Goal: Task Accomplishment & Management: Complete application form

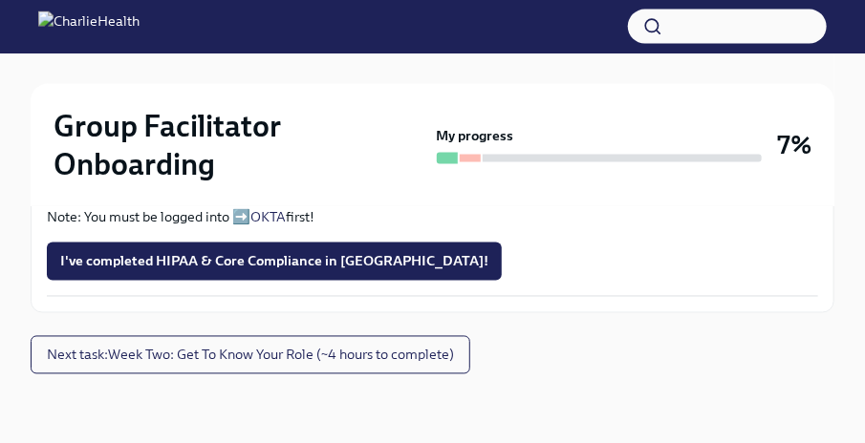
scroll to position [1355, 0]
click at [0, 0] on input "Upload Upload CPR Certificate" at bounding box center [0, 0] width 0 height 0
click at [202, 263] on span "I've completed HIPAA & Core Compliance in [GEOGRAPHIC_DATA]!" at bounding box center [274, 261] width 428 height 19
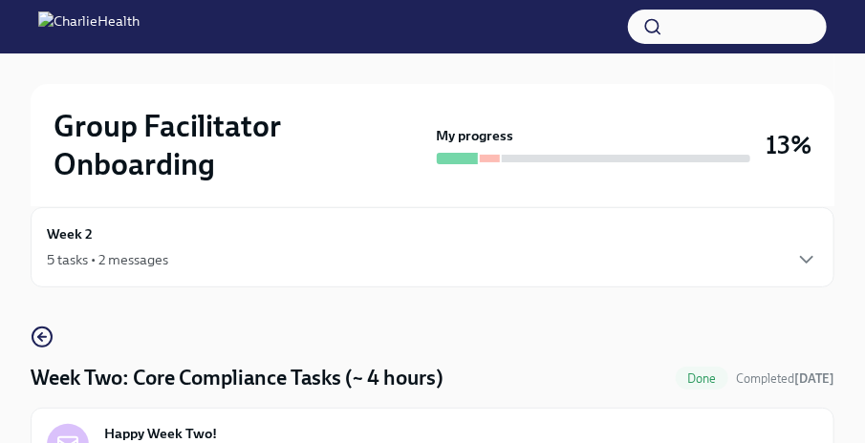
scroll to position [0, 0]
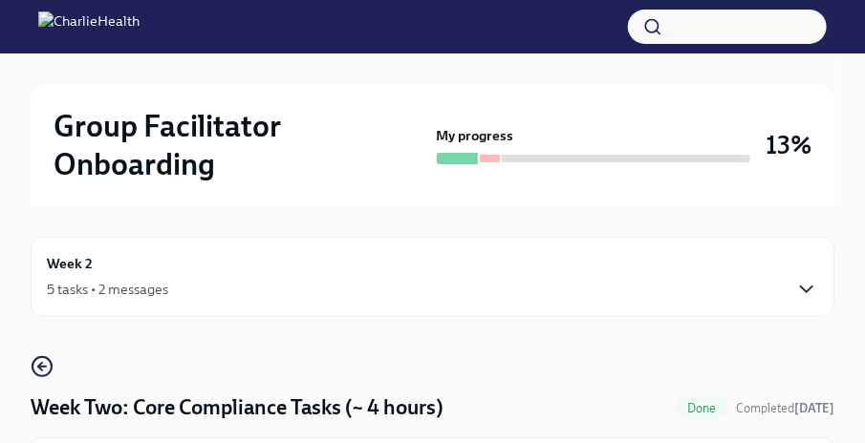
click at [808, 291] on icon "button" at bounding box center [806, 290] width 11 height 6
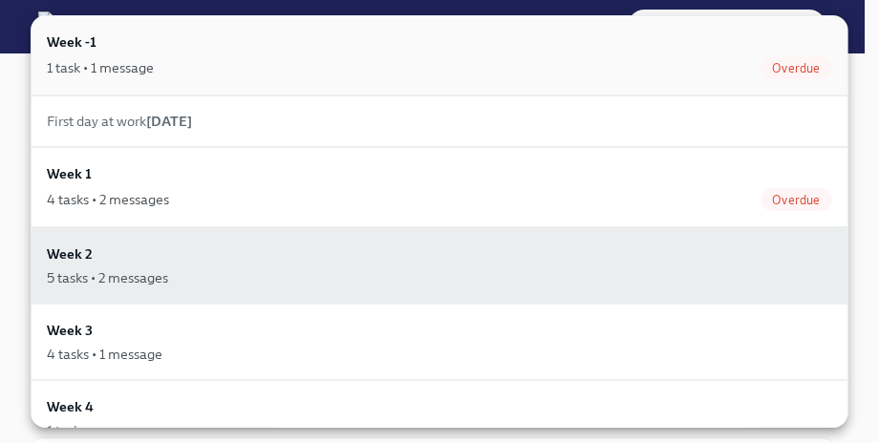
click at [315, 65] on div "1 task • 1 message Overdue" at bounding box center [439, 67] width 785 height 23
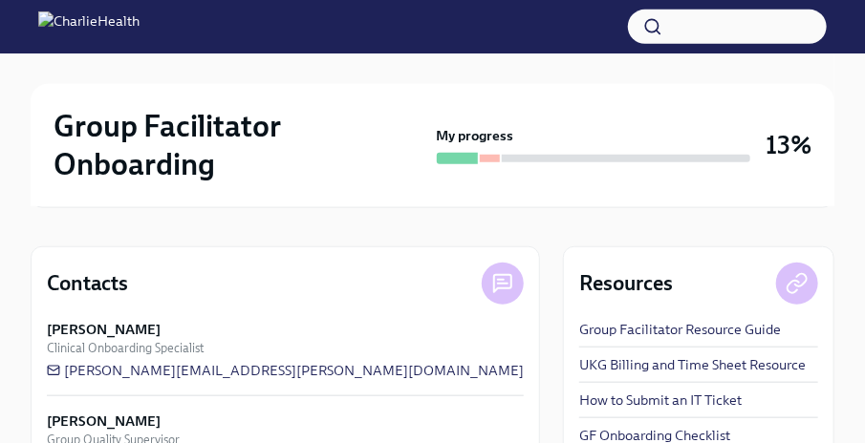
scroll to position [222, 0]
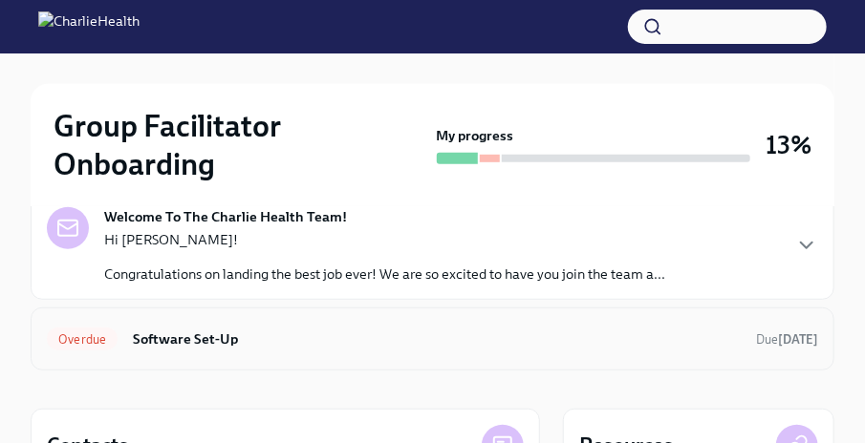
click at [222, 333] on h6 "Software Set-Up" at bounding box center [437, 339] width 608 height 21
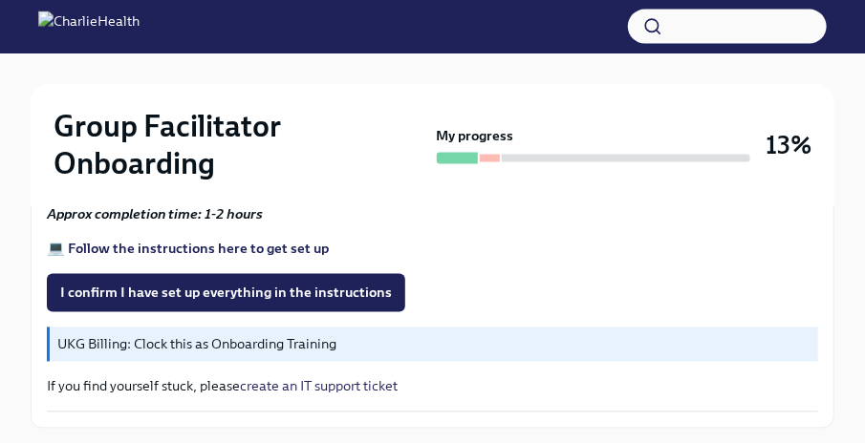
scroll to position [953, 0]
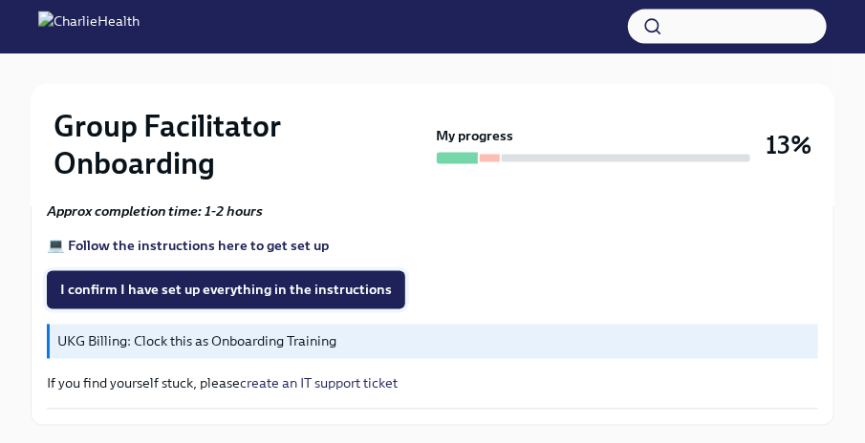
click at [178, 290] on span "I confirm I have set up everything in the instructions" at bounding box center [226, 290] width 332 height 19
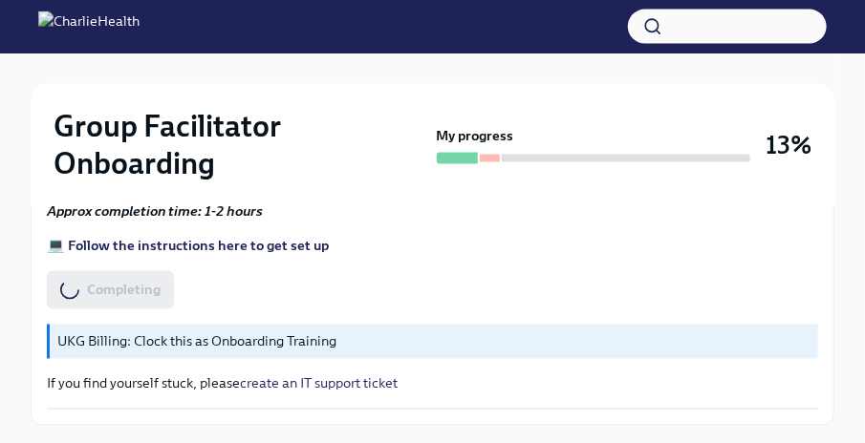
scroll to position [0, 0]
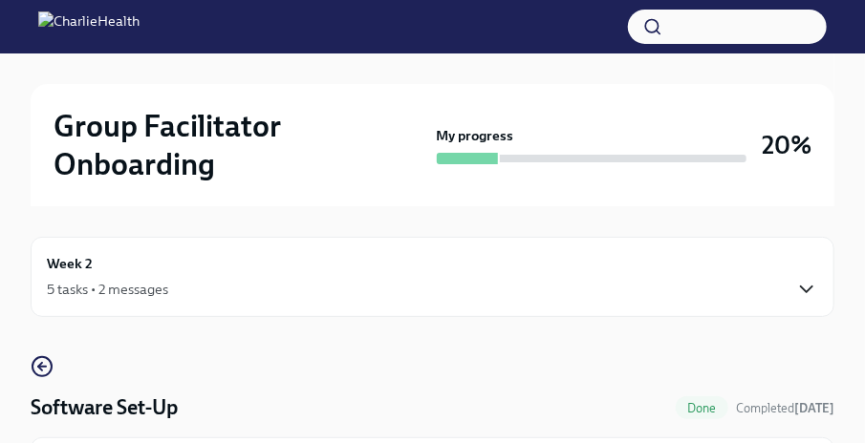
click at [803, 285] on icon "button" at bounding box center [806, 289] width 23 height 23
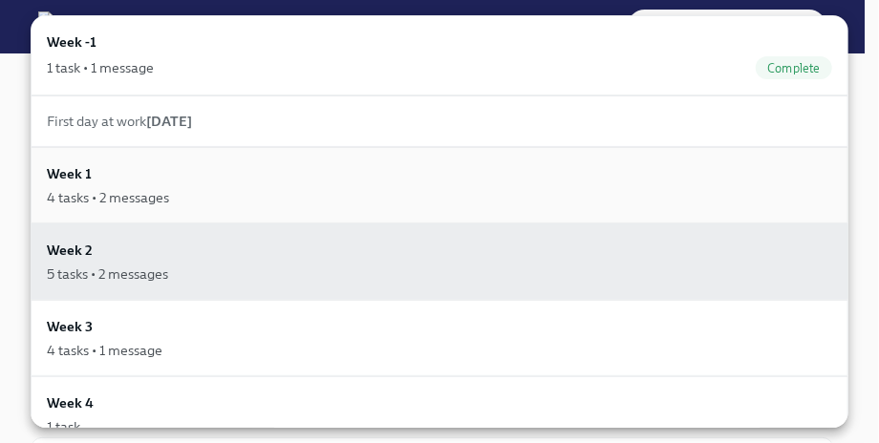
click at [216, 200] on div "4 tasks • 2 messages" at bounding box center [439, 197] width 785 height 19
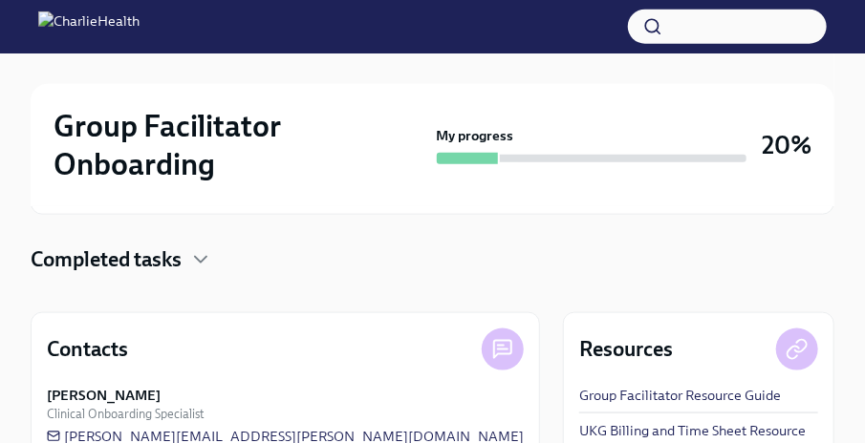
scroll to position [565, 0]
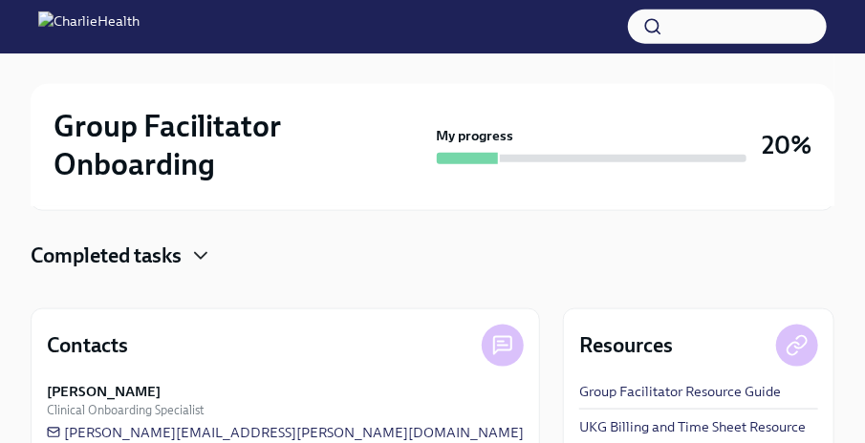
click at [203, 245] on icon "button" at bounding box center [200, 256] width 23 height 23
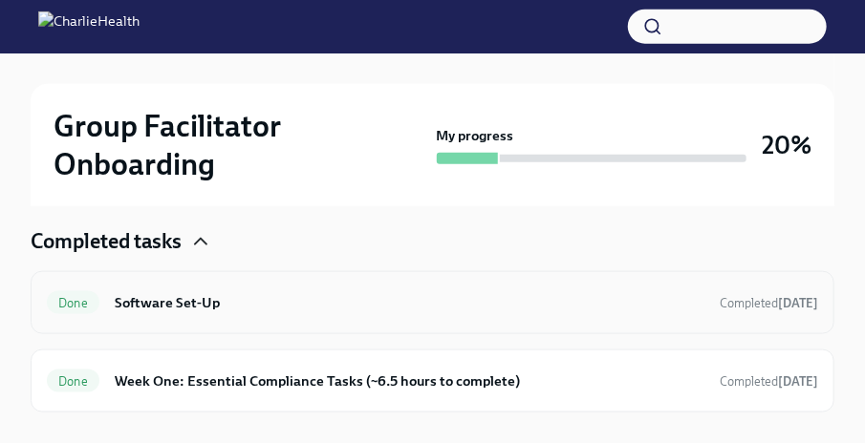
scroll to position [563, 0]
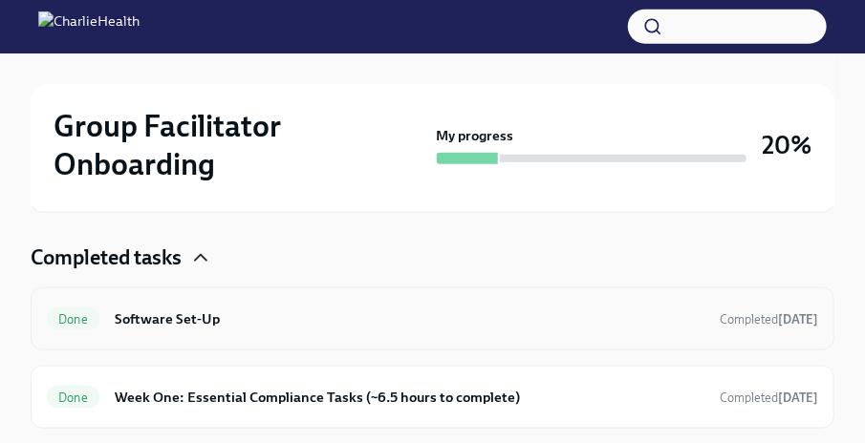
click at [183, 309] on h6 "Software Set-Up" at bounding box center [409, 319] width 589 height 21
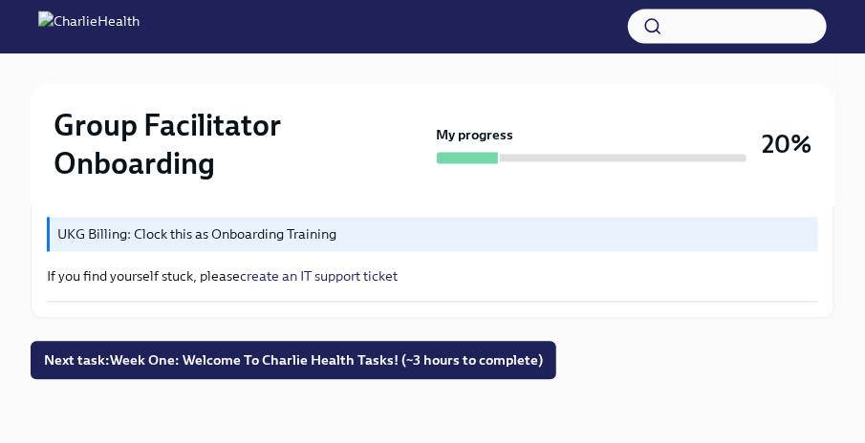
scroll to position [1064, 0]
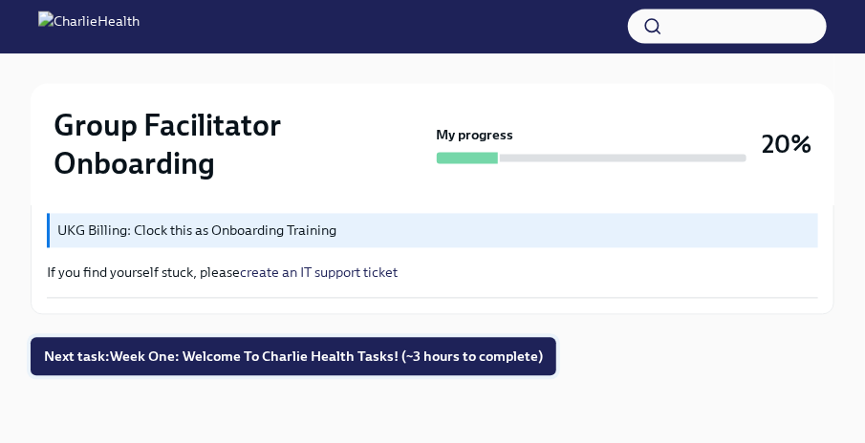
click at [472, 360] on span "Next task : Week One: Welcome To Charlie Health Tasks! (~3 hours to complete)" at bounding box center [293, 357] width 499 height 19
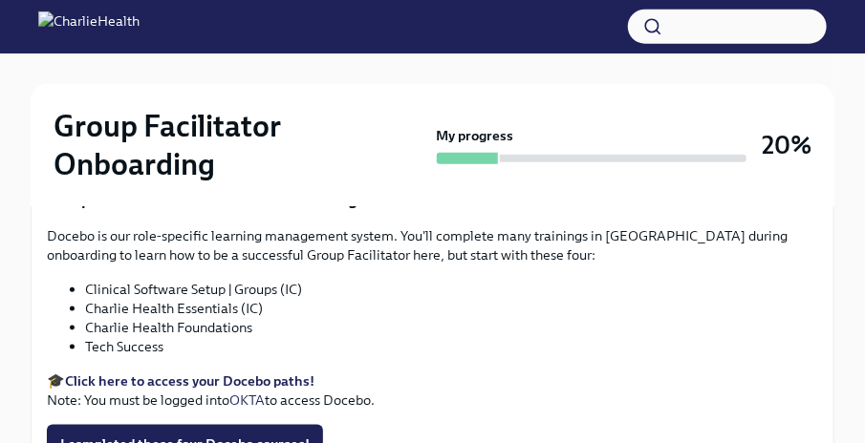
scroll to position [2792, 0]
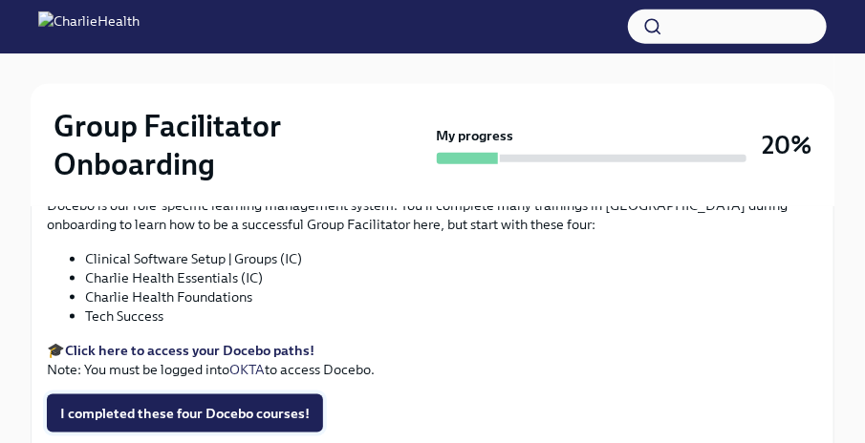
click at [154, 404] on span "I completed these four Docebo courses!" at bounding box center [184, 413] width 249 height 19
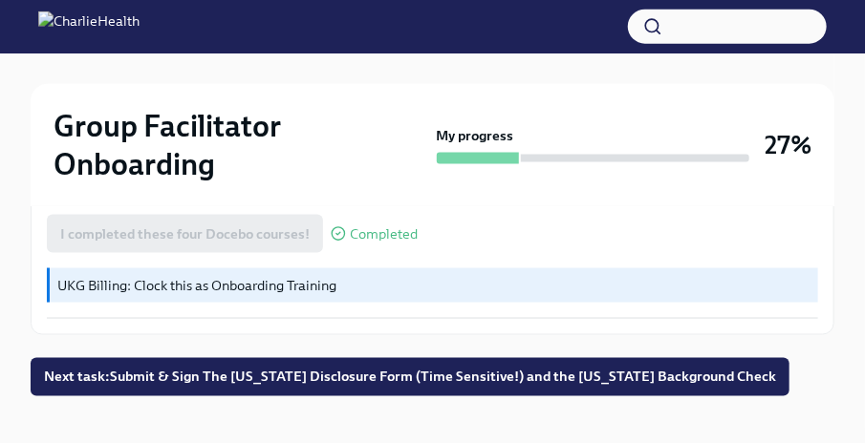
scroll to position [2972, 0]
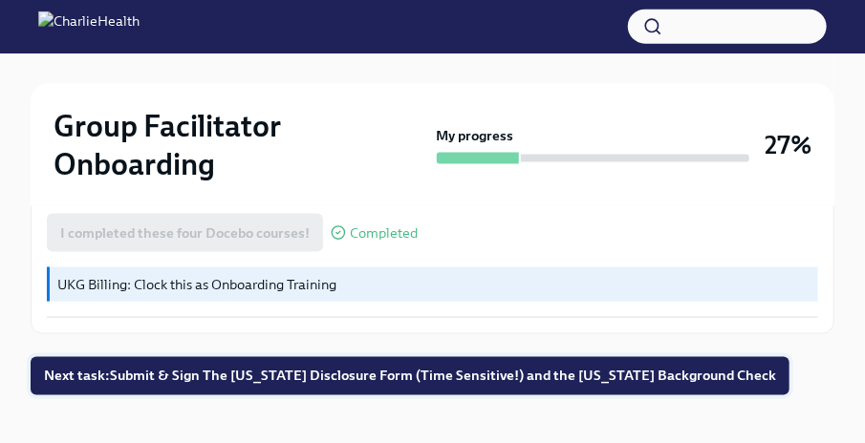
click at [371, 367] on span "Next task : Submit & Sign The Utah Disclosure Form (Time Sensitive!) and the Lo…" at bounding box center [410, 376] width 732 height 19
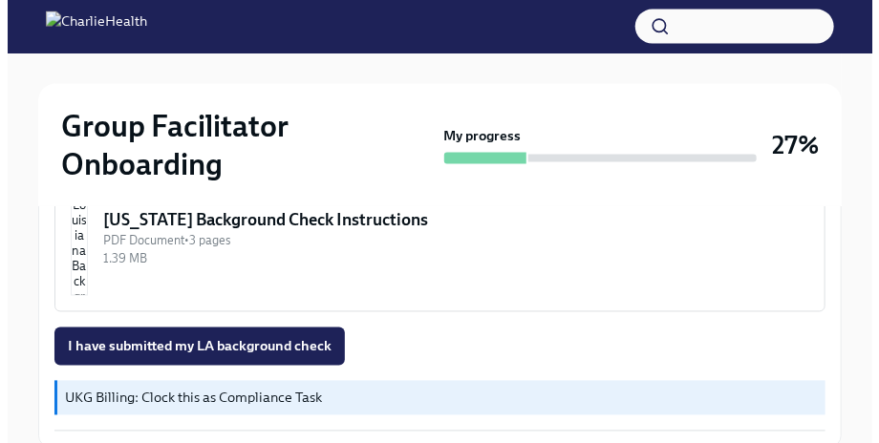
scroll to position [871, 0]
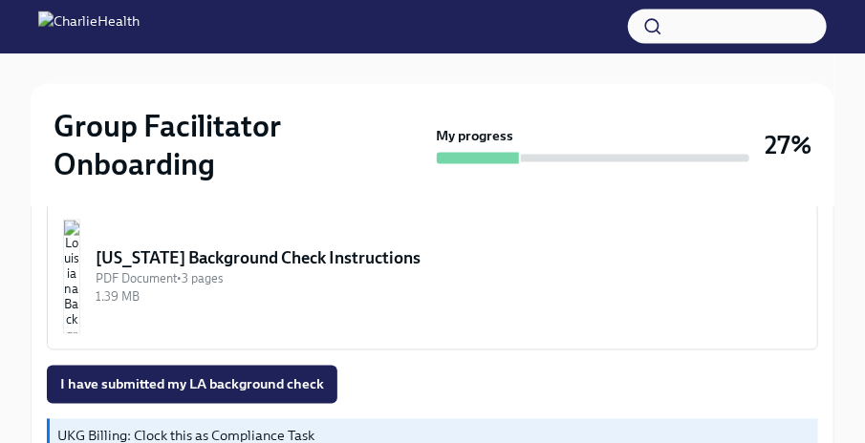
click at [324, 252] on div "[US_STATE] Background Check Instructions" at bounding box center [449, 258] width 706 height 23
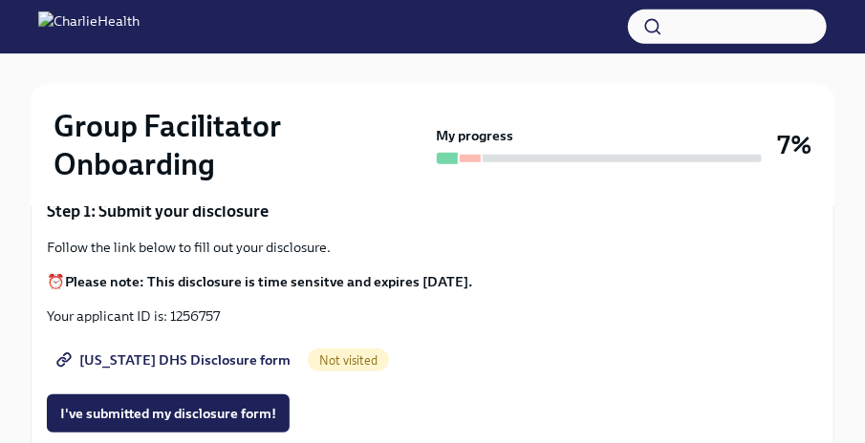
scroll to position [318, 0]
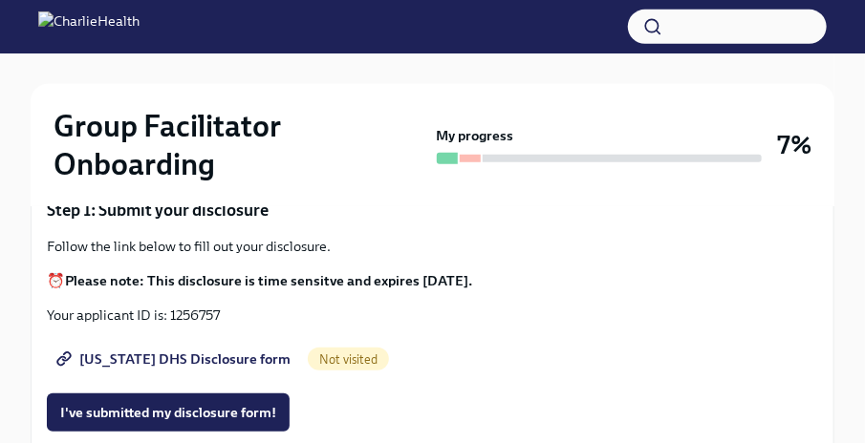
click at [155, 358] on span "[US_STATE] DHS Disclosure form" at bounding box center [175, 359] width 230 height 19
drag, startPoint x: 174, startPoint y: 311, endPoint x: 224, endPoint y: 311, distance: 49.7
click at [224, 311] on p "Your applicant ID is: 1256757" at bounding box center [432, 315] width 771 height 19
click at [268, 316] on p "Your applicant ID is: 1256757" at bounding box center [432, 315] width 771 height 19
drag, startPoint x: 171, startPoint y: 316, endPoint x: 233, endPoint y: 316, distance: 62.1
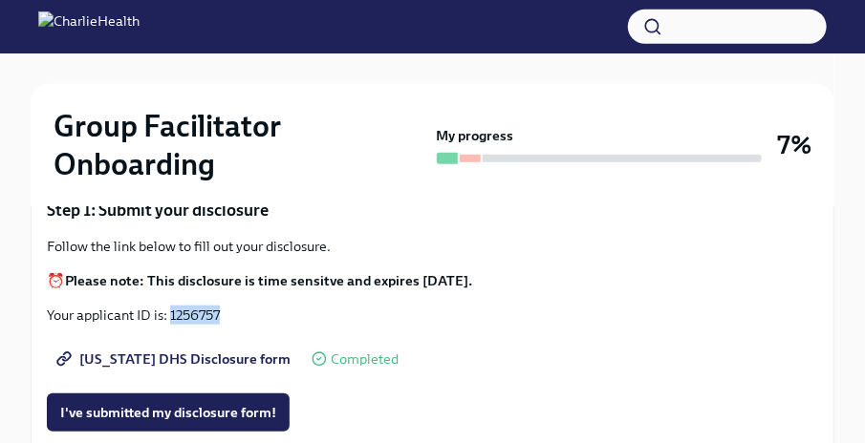
click at [233, 316] on p "Your applicant ID is: 1256757" at bounding box center [432, 315] width 771 height 19
copy p "1256757"
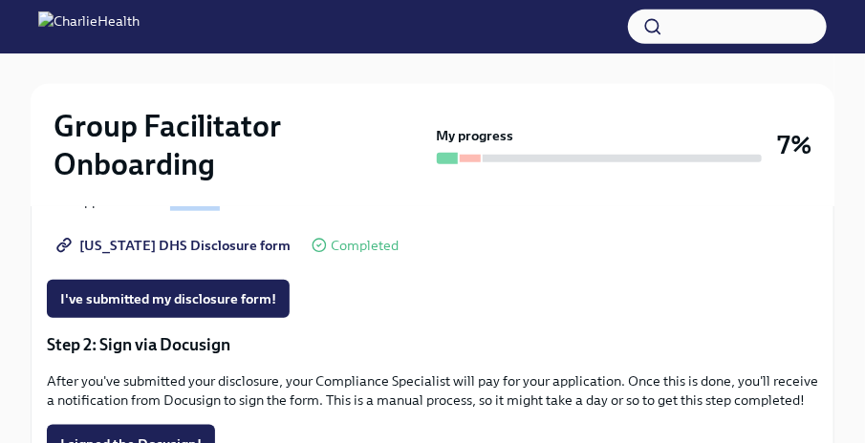
scroll to position [464, 0]
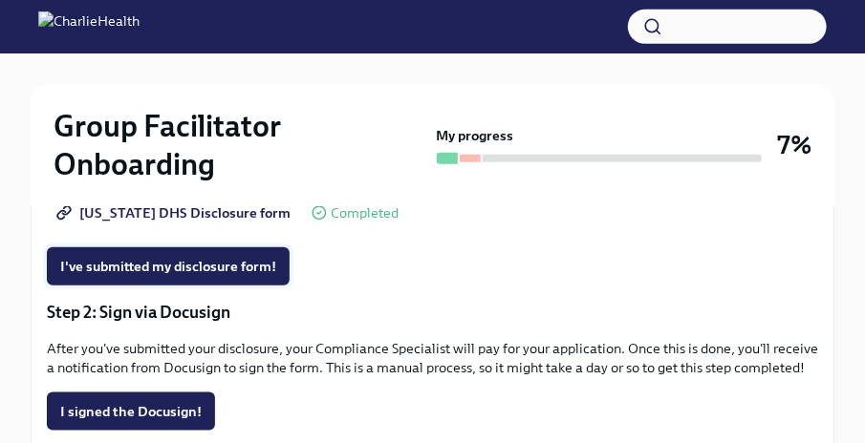
click at [139, 268] on span "I've submitted my disclosure form!" at bounding box center [168, 266] width 216 height 19
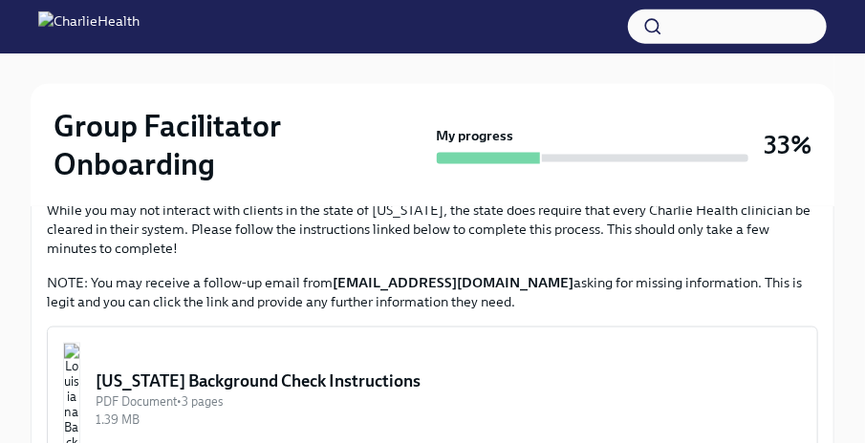
scroll to position [760, 0]
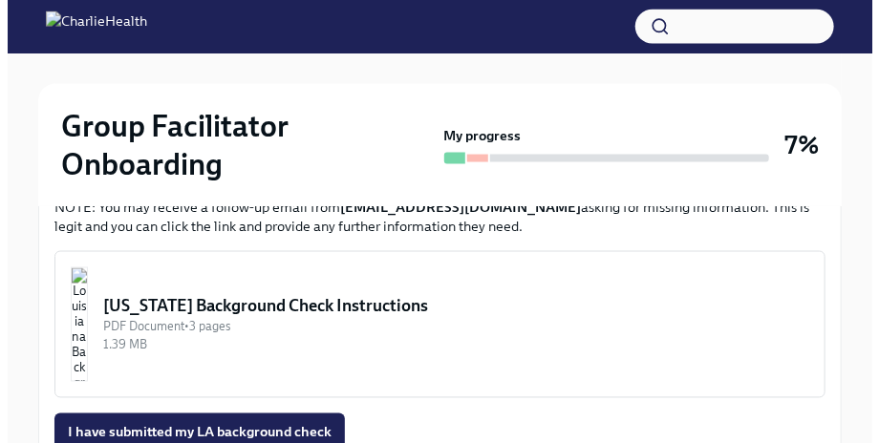
scroll to position [831, 0]
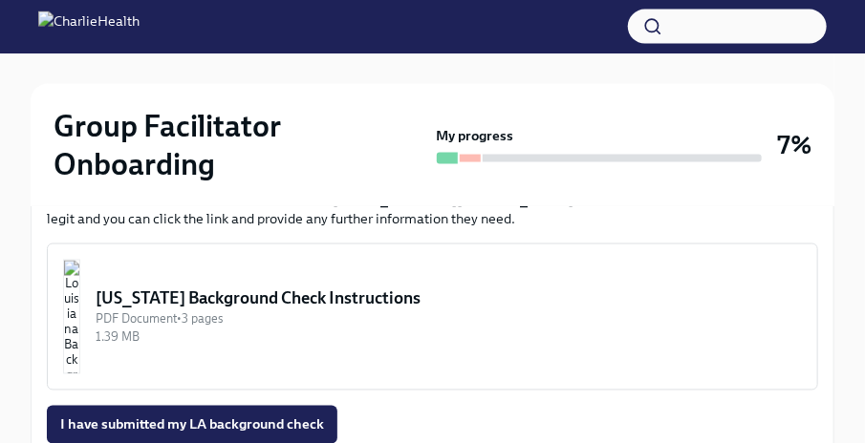
click at [213, 303] on div "[US_STATE] Background Check Instructions" at bounding box center [449, 299] width 706 height 23
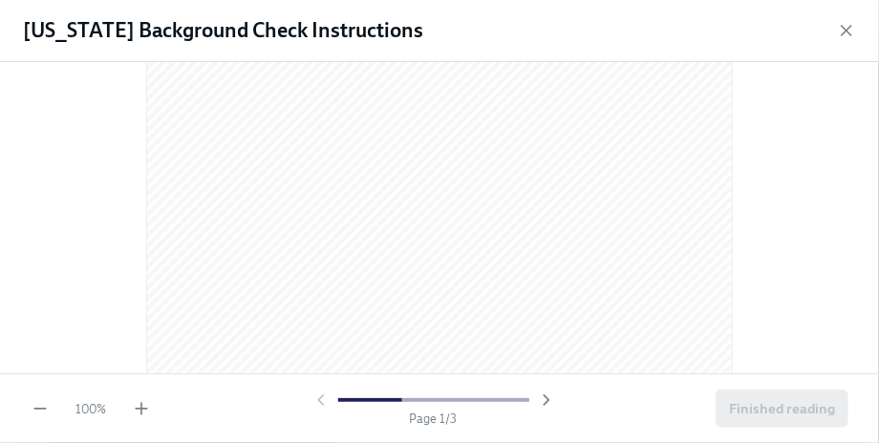
scroll to position [25, 0]
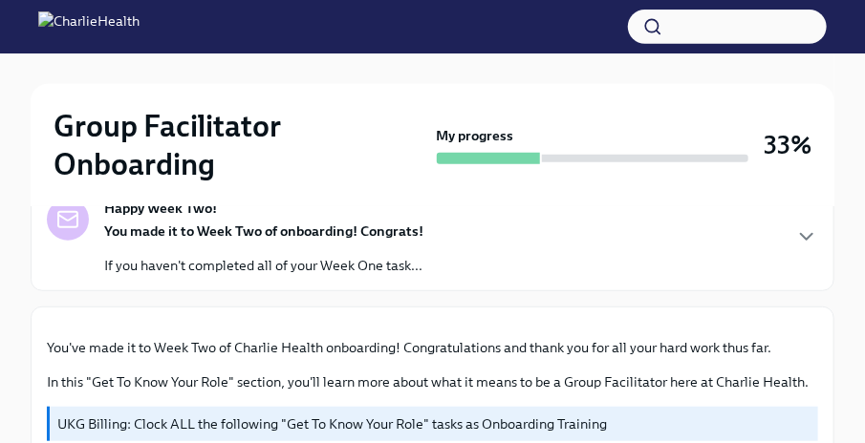
scroll to position [256, 0]
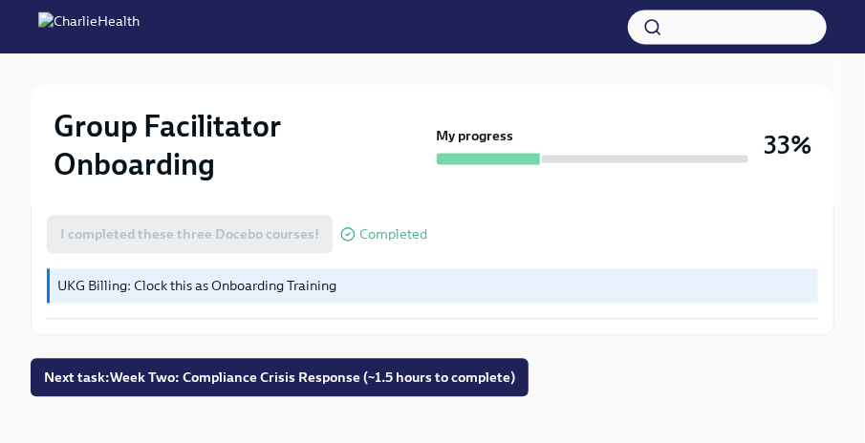
scroll to position [1162, 0]
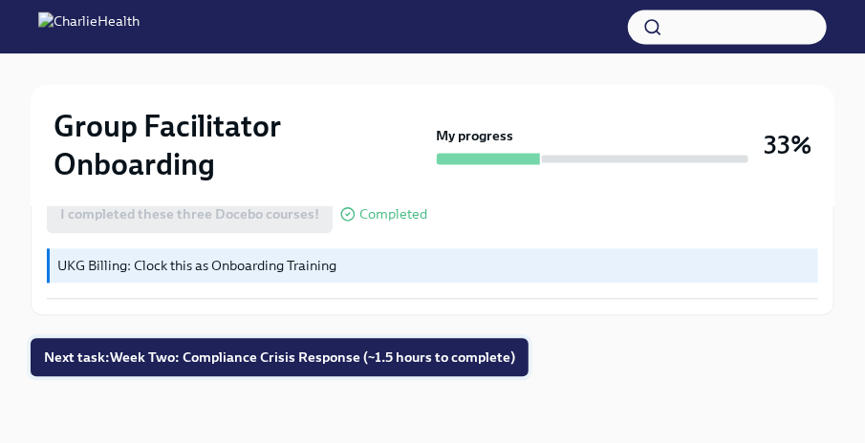
click at [293, 358] on span "Next task : Week Two: Compliance Crisis Response (~1.5 hours to complete)" at bounding box center [279, 357] width 471 height 19
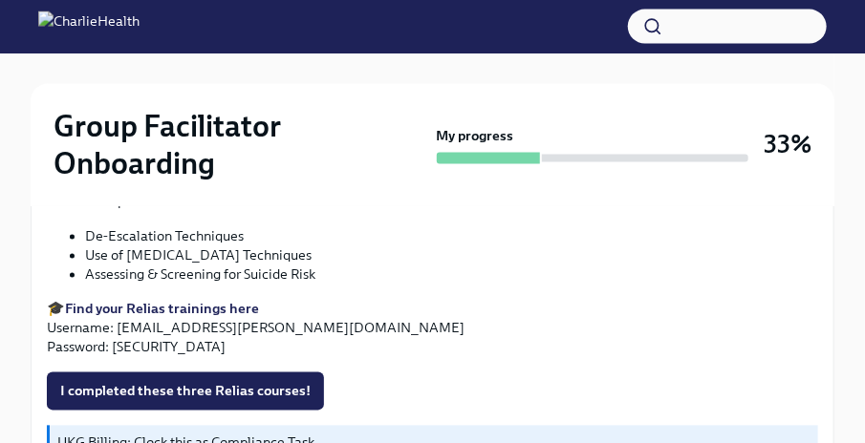
scroll to position [973, 0]
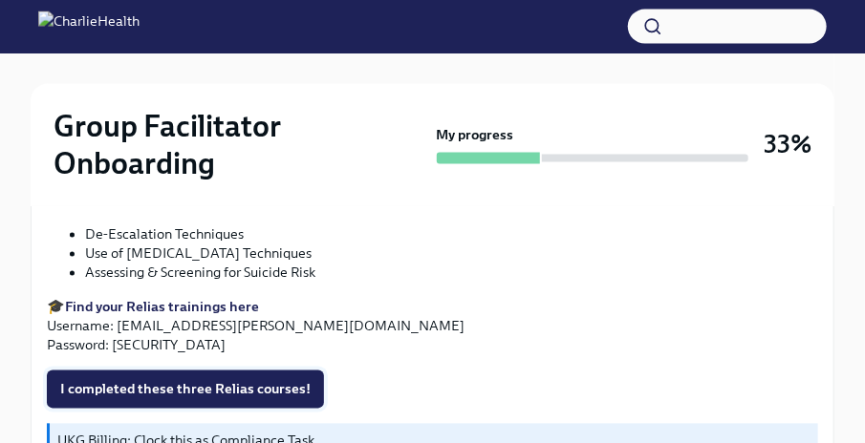
click at [166, 388] on span "I completed these three Relias courses!" at bounding box center [185, 389] width 250 height 19
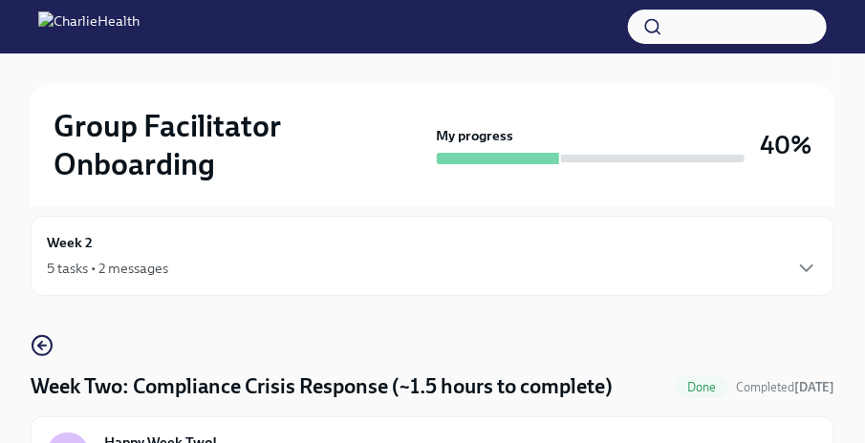
scroll to position [0, 0]
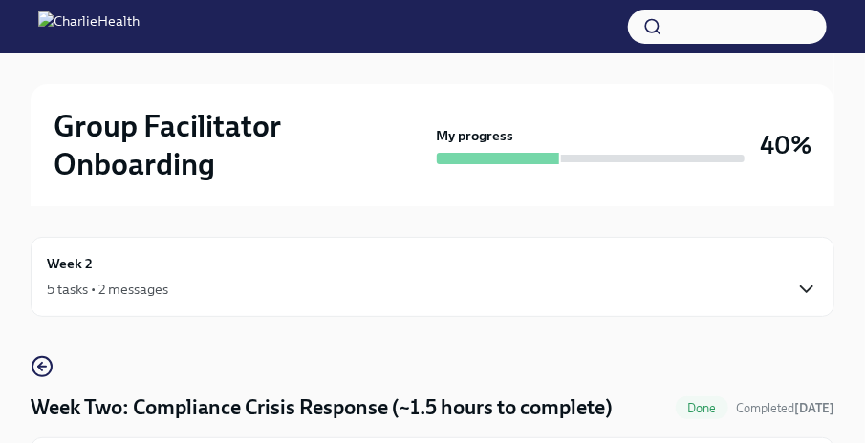
click at [816, 286] on icon "button" at bounding box center [806, 289] width 23 height 23
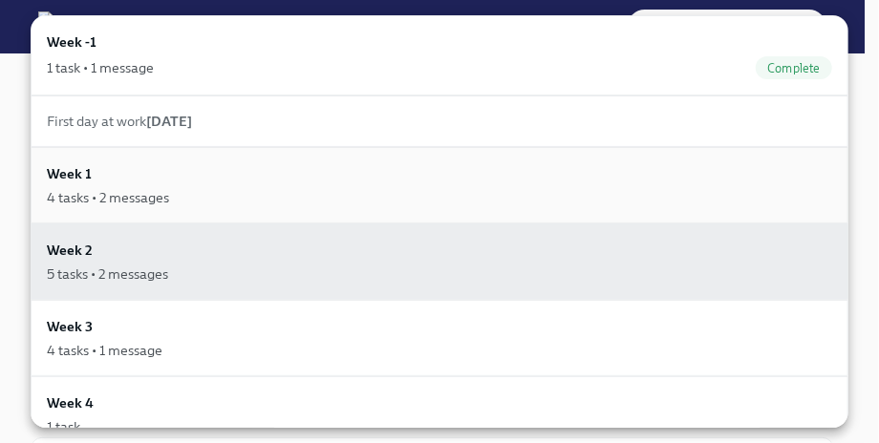
click at [187, 193] on div "4 tasks • 2 messages" at bounding box center [439, 197] width 785 height 19
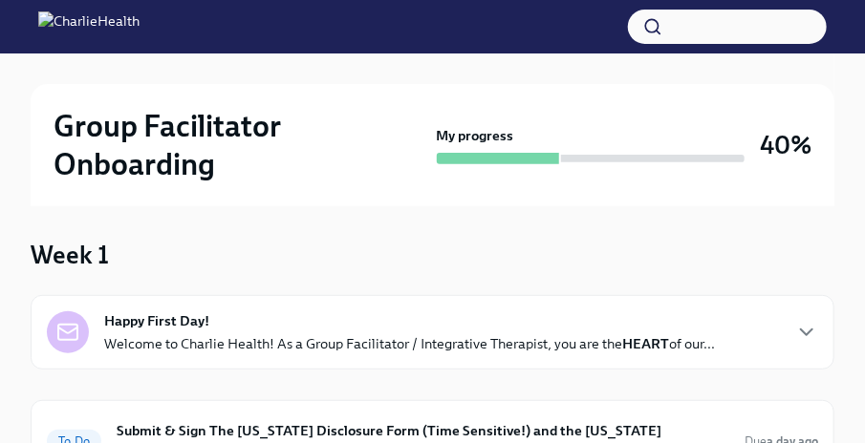
scroll to position [172, 0]
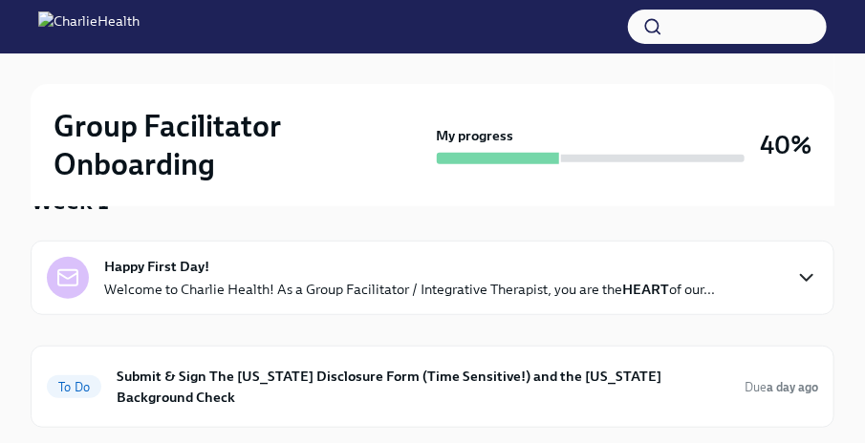
click at [808, 274] on icon "button" at bounding box center [806, 278] width 23 height 23
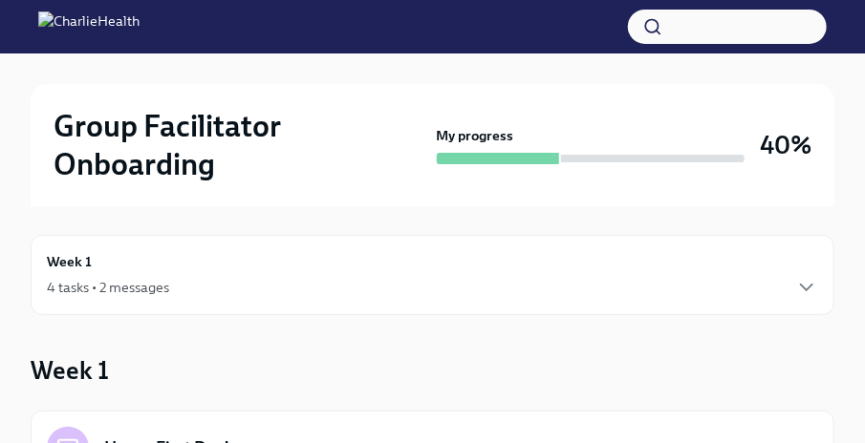
scroll to position [0, 0]
click at [807, 284] on icon "button" at bounding box center [806, 289] width 23 height 23
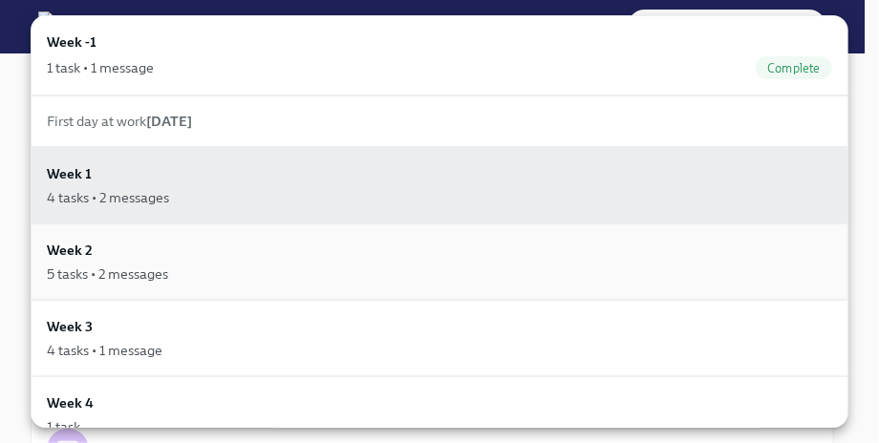
click at [178, 258] on div "Week 2 5 tasks • 2 messages" at bounding box center [439, 262] width 785 height 44
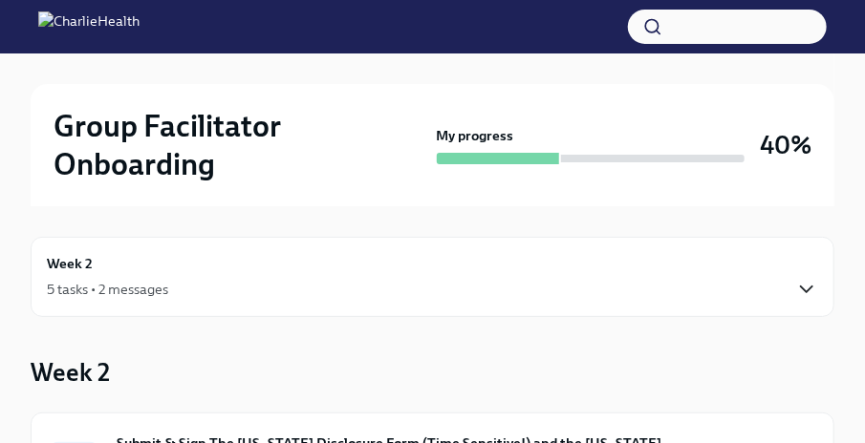
click at [812, 289] on icon "button" at bounding box center [806, 289] width 23 height 23
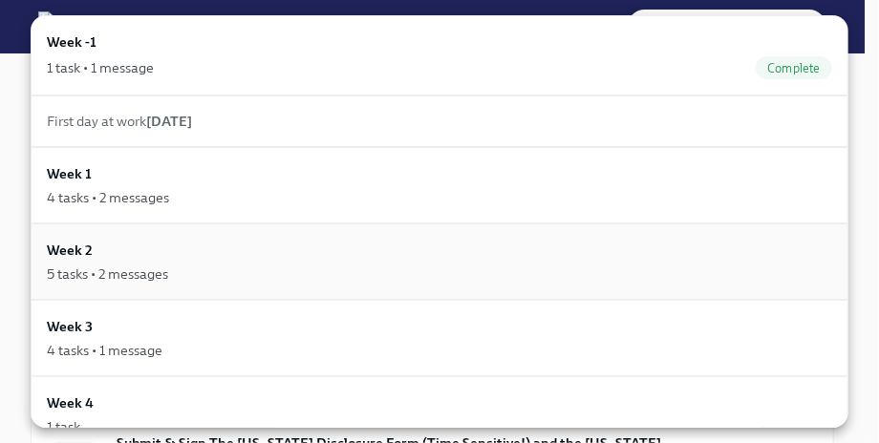
click at [591, 255] on div "Week 2 5 tasks • 2 messages" at bounding box center [439, 262] width 785 height 44
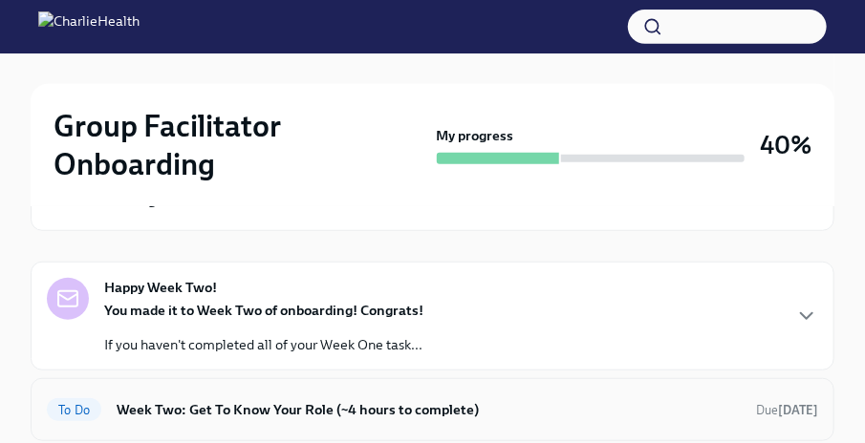
scroll to position [261, 0]
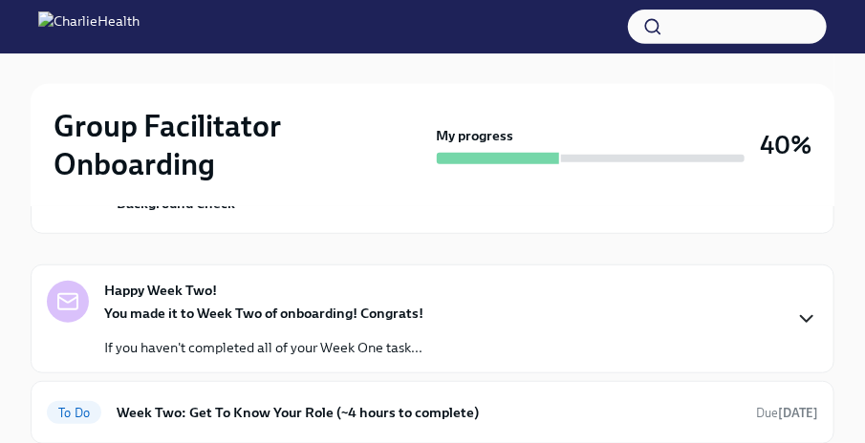
click at [808, 308] on icon "button" at bounding box center [806, 319] width 23 height 23
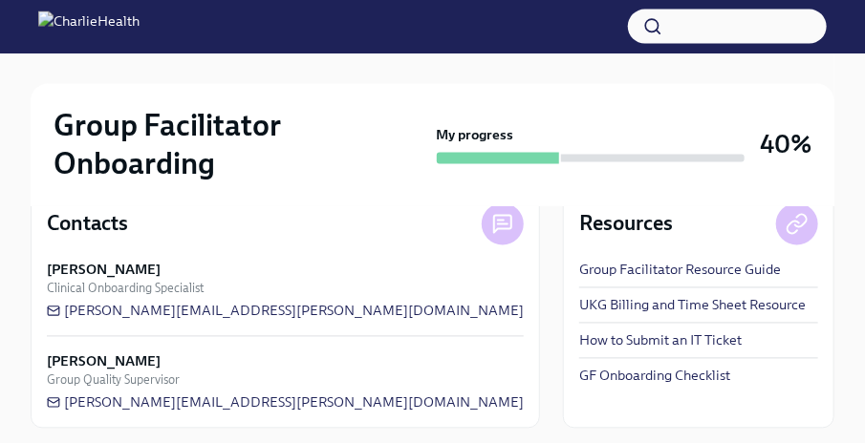
scroll to position [992, 0]
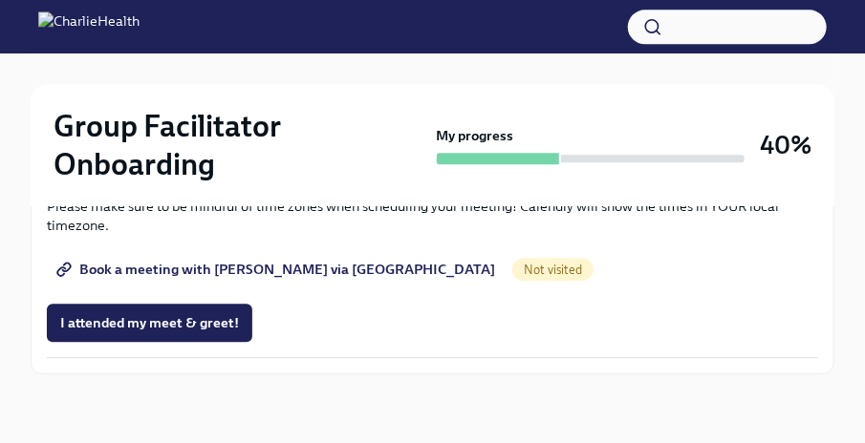
scroll to position [2142, 0]
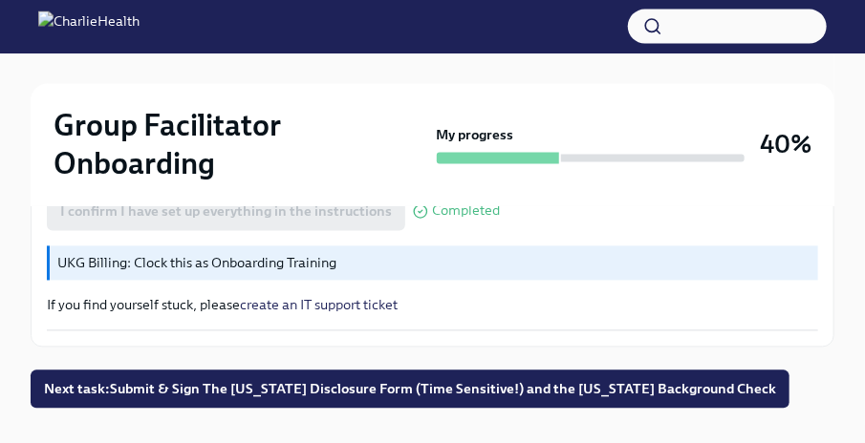
scroll to position [1064, 0]
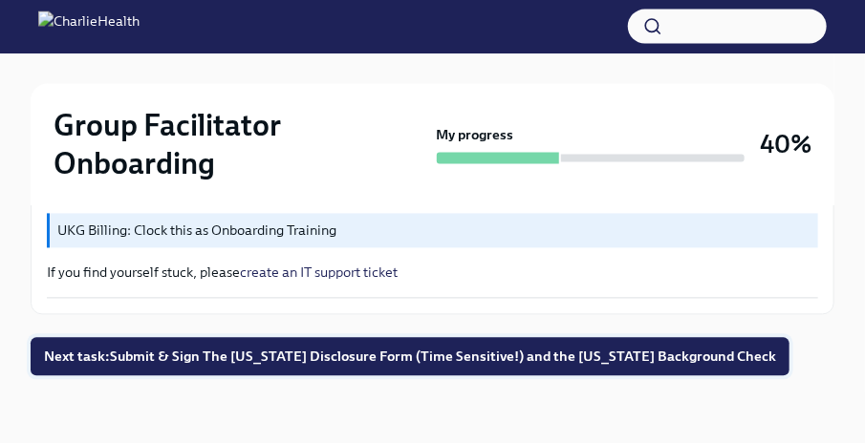
click at [331, 352] on span "Next task : Submit & Sign The [US_STATE] Disclosure Form (Time Sensitive!) and …" at bounding box center [410, 357] width 732 height 19
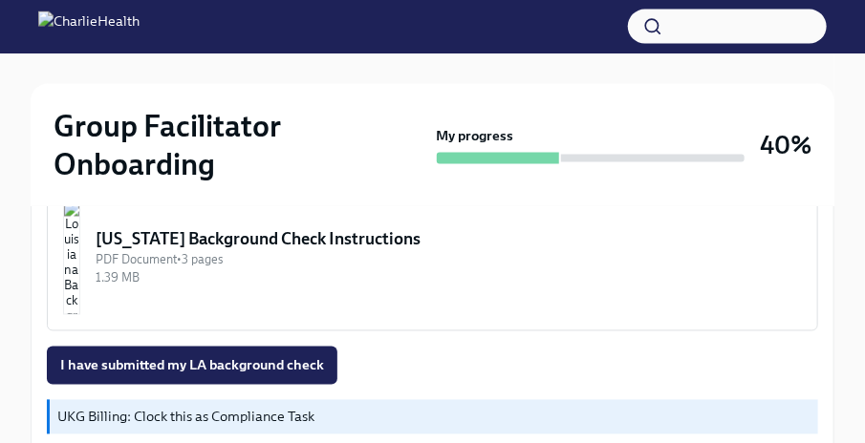
scroll to position [860, 0]
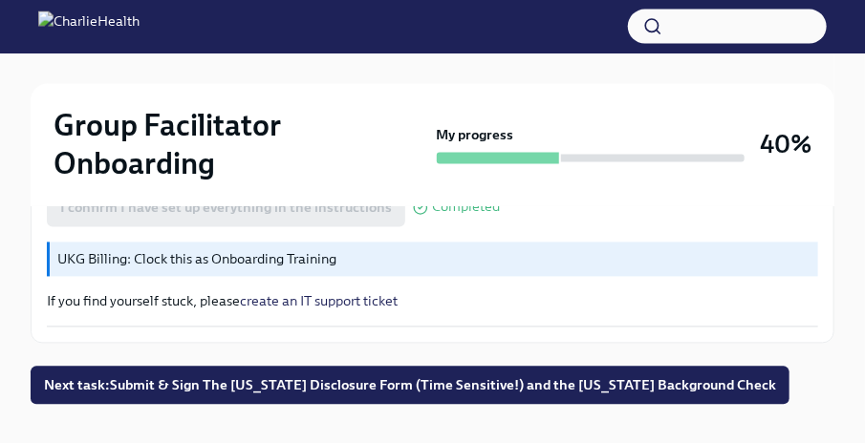
scroll to position [1064, 0]
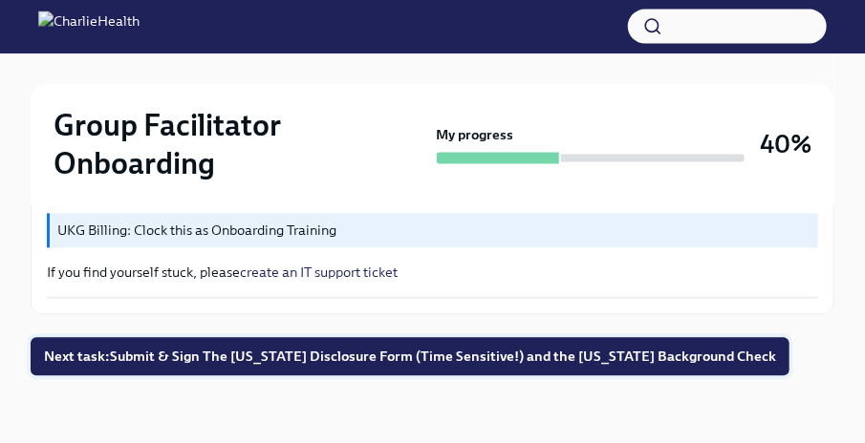
click at [329, 359] on span "Next task : Submit & Sign The Utah Disclosure Form (Time Sensitive!) and the Lo…" at bounding box center [410, 357] width 732 height 19
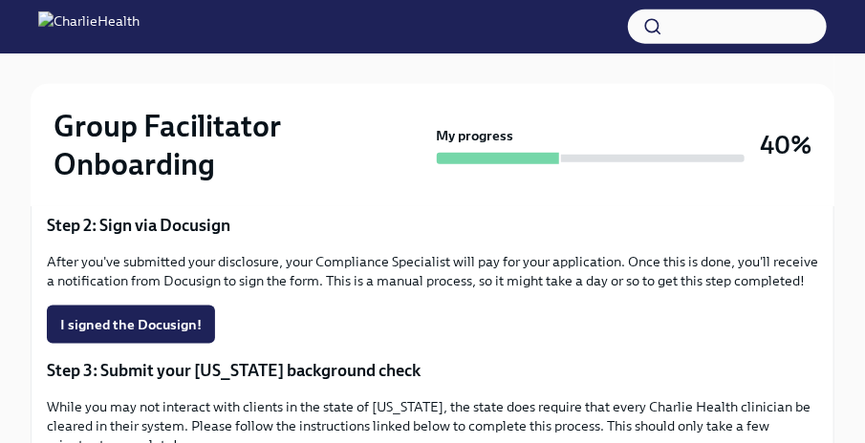
scroll to position [550, 0]
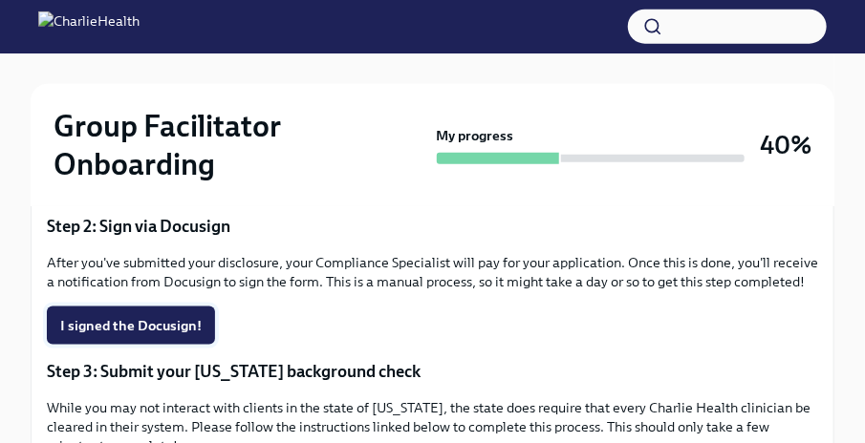
click at [143, 316] on span "I signed the Docusign!" at bounding box center [130, 325] width 141 height 19
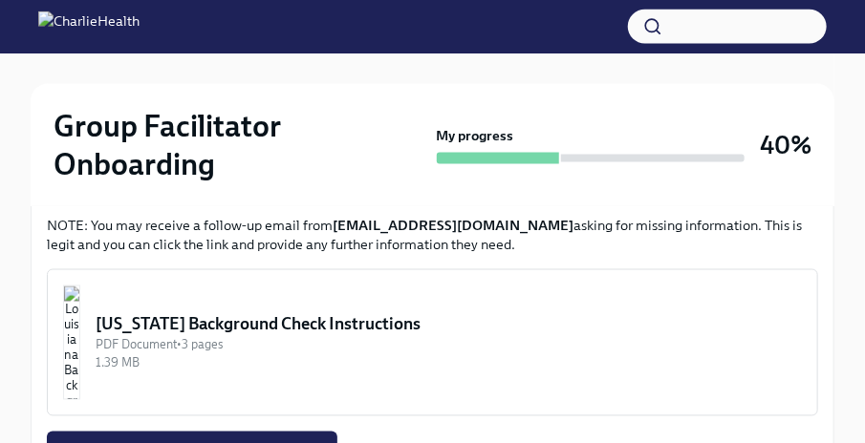
scroll to position [806, 0]
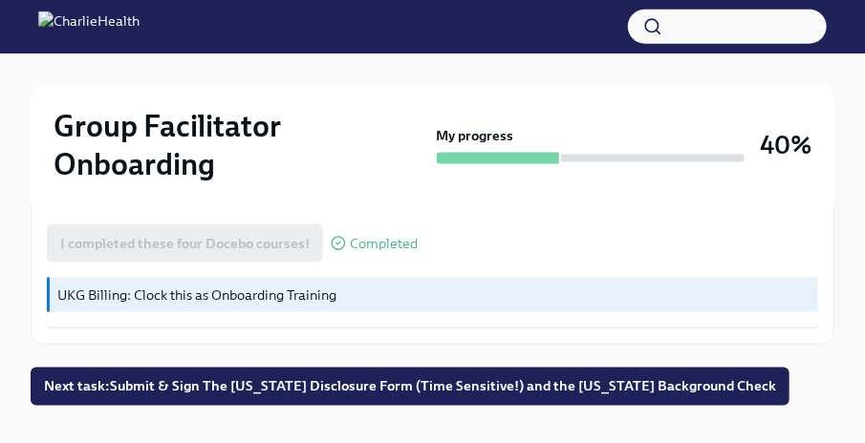
scroll to position [2972, 0]
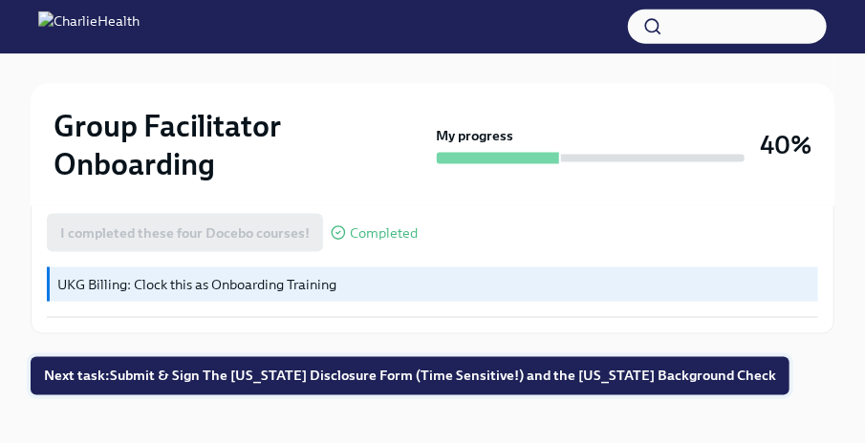
click at [166, 367] on span "Next task : Submit & Sign The [US_STATE] Disclosure Form (Time Sensitive!) and …" at bounding box center [410, 376] width 732 height 19
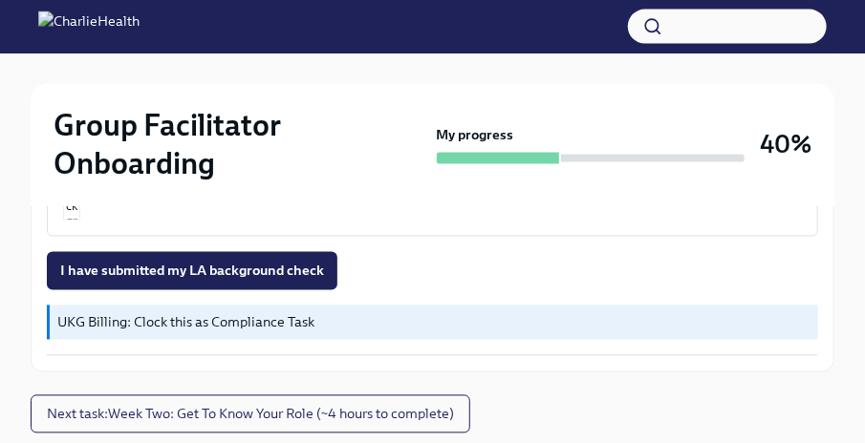
scroll to position [1040, 0]
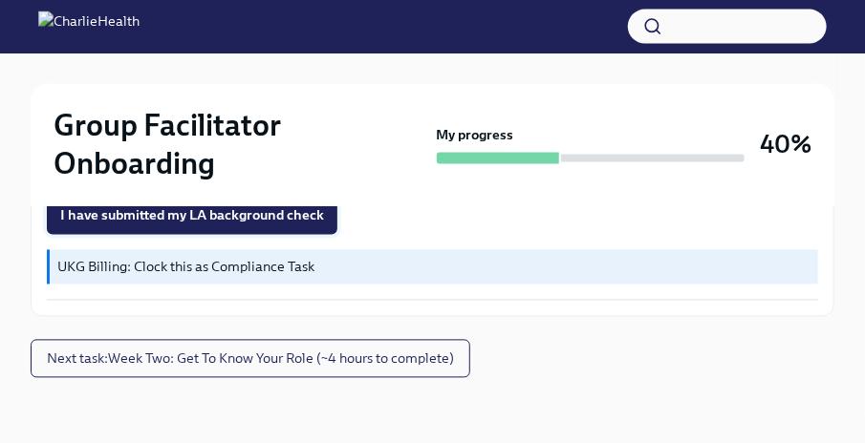
click at [269, 214] on span "I have submitted my LA background check" at bounding box center [192, 215] width 264 height 19
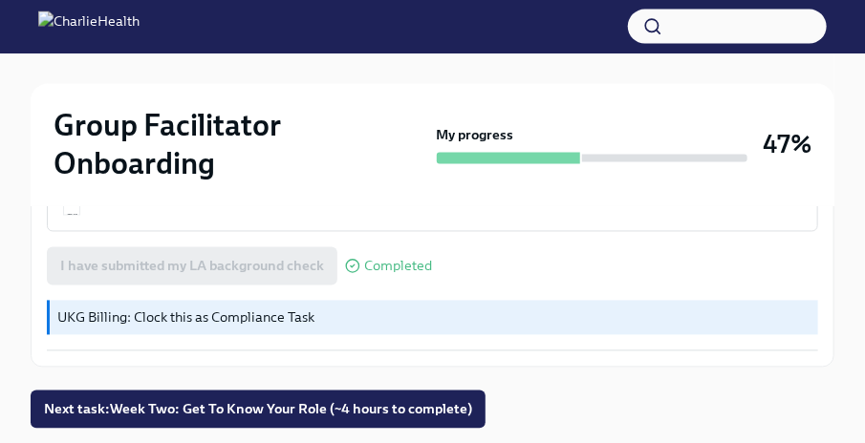
scroll to position [1041, 0]
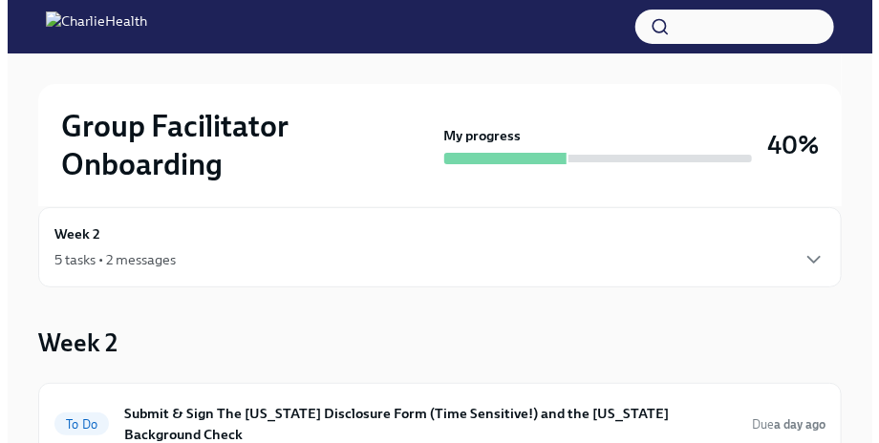
scroll to position [31, 0]
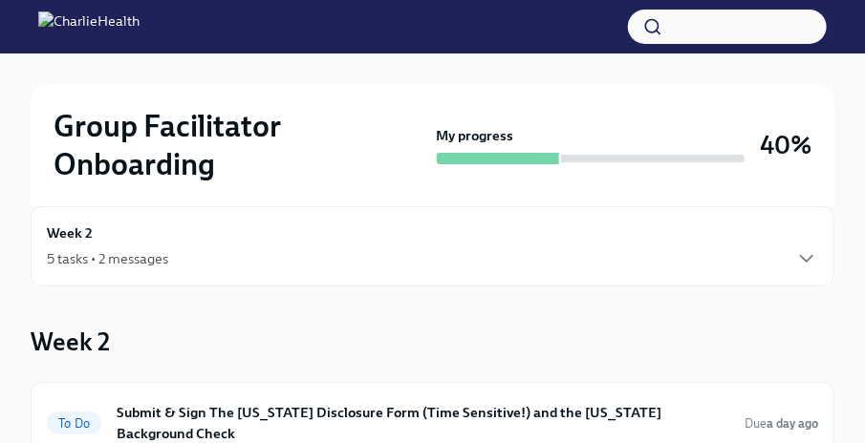
click at [791, 268] on div "5 tasks • 2 messages" at bounding box center [432, 258] width 771 height 23
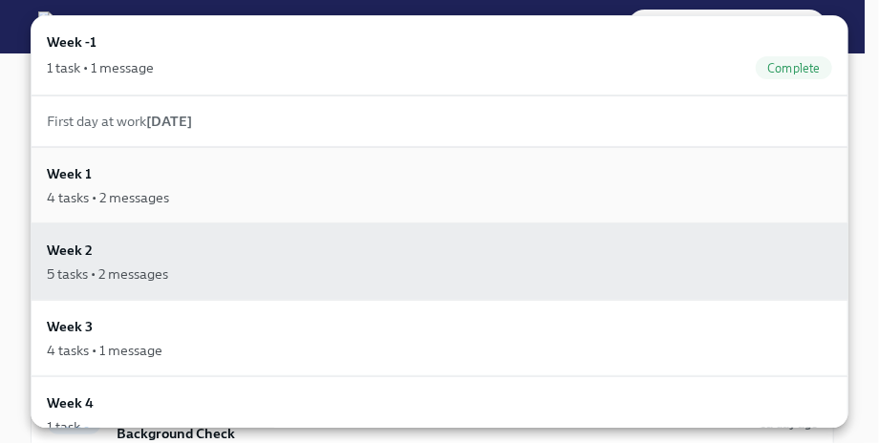
click at [262, 203] on div "4 tasks • 2 messages" at bounding box center [439, 197] width 785 height 19
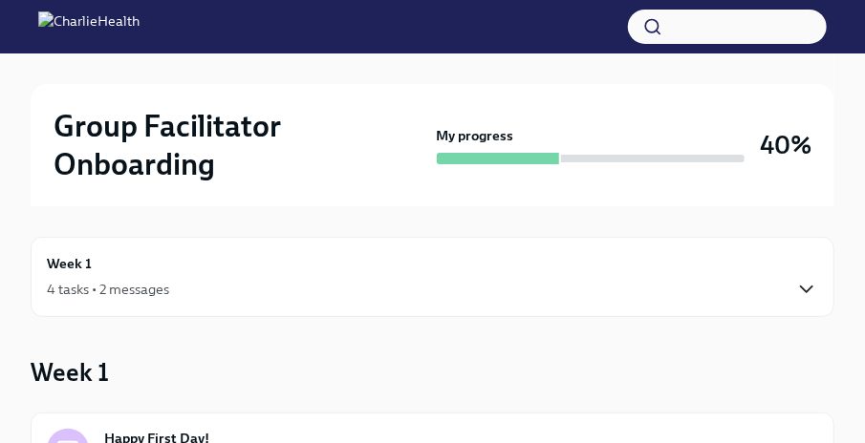
click at [804, 286] on icon "button" at bounding box center [806, 289] width 23 height 23
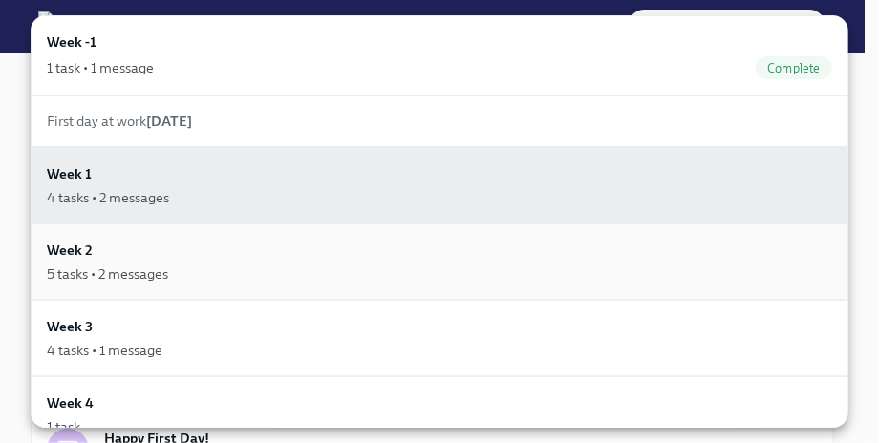
click at [334, 273] on div "5 tasks • 2 messages" at bounding box center [439, 274] width 785 height 19
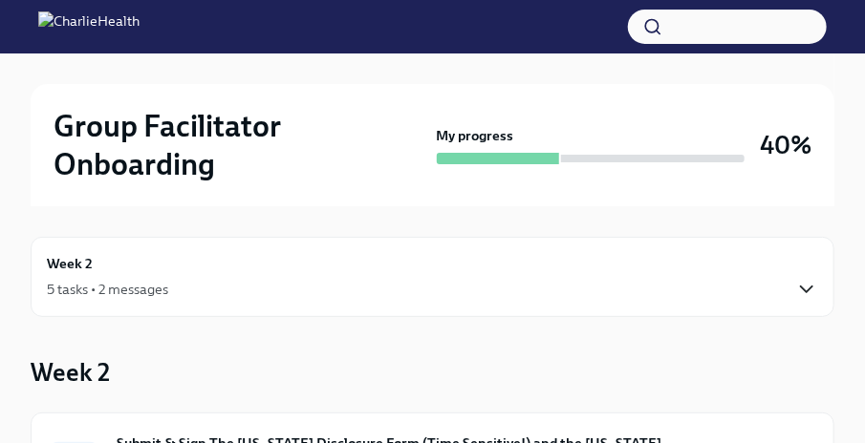
click at [806, 285] on icon "button" at bounding box center [806, 289] width 23 height 23
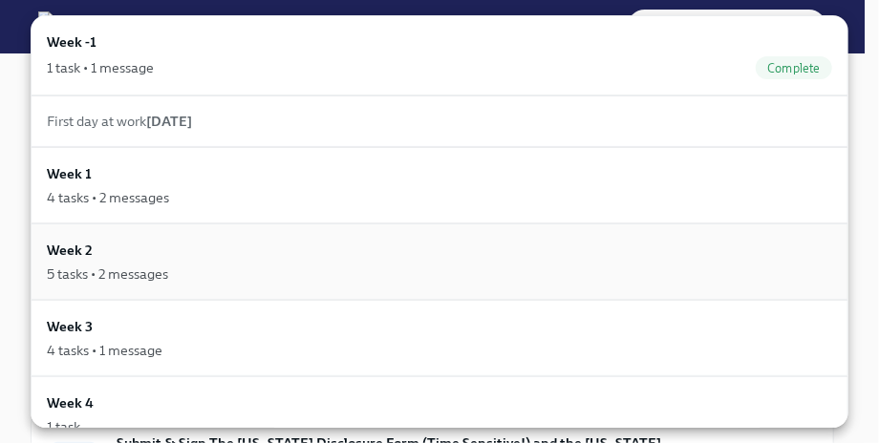
click at [216, 259] on div "Week 2 5 tasks • 2 messages" at bounding box center [439, 262] width 785 height 44
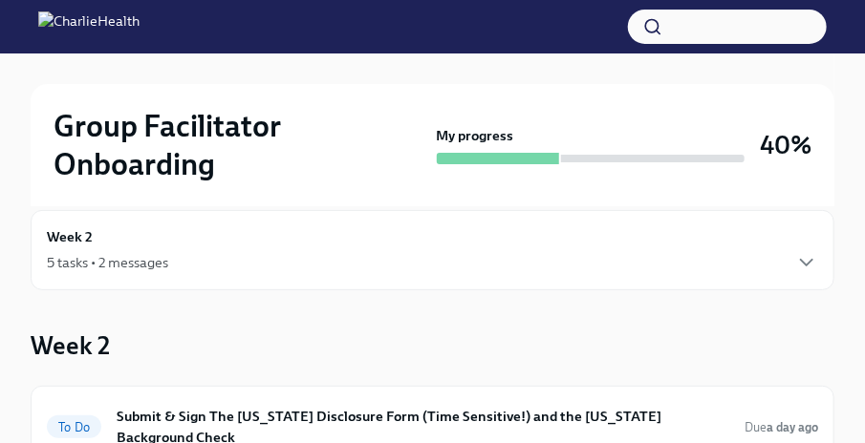
scroll to position [157, 0]
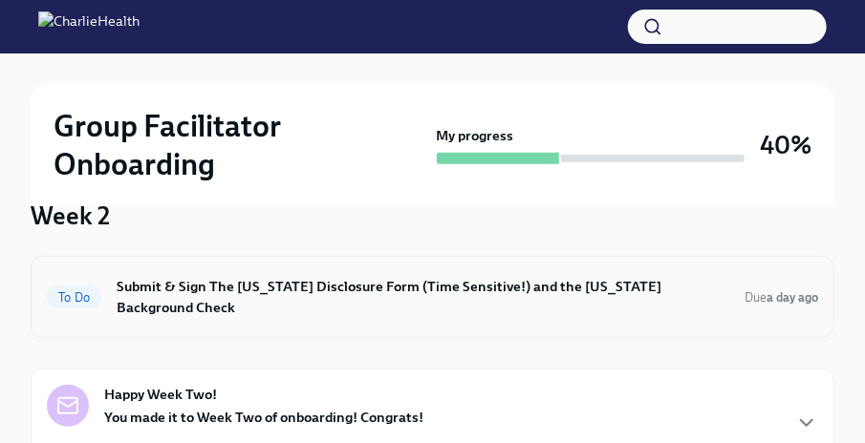
click at [260, 283] on h6 "Submit & Sign The [US_STATE] Disclosure Form (Time Sensitive!) and the [US_STAT…" at bounding box center [423, 297] width 612 height 42
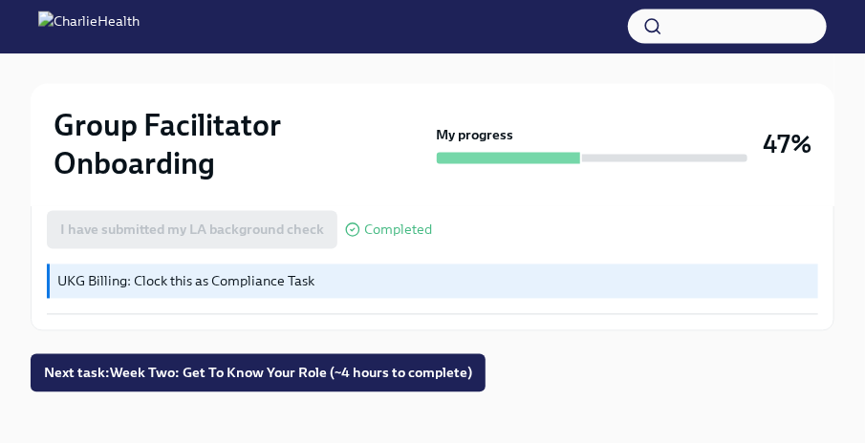
scroll to position [1041, 0]
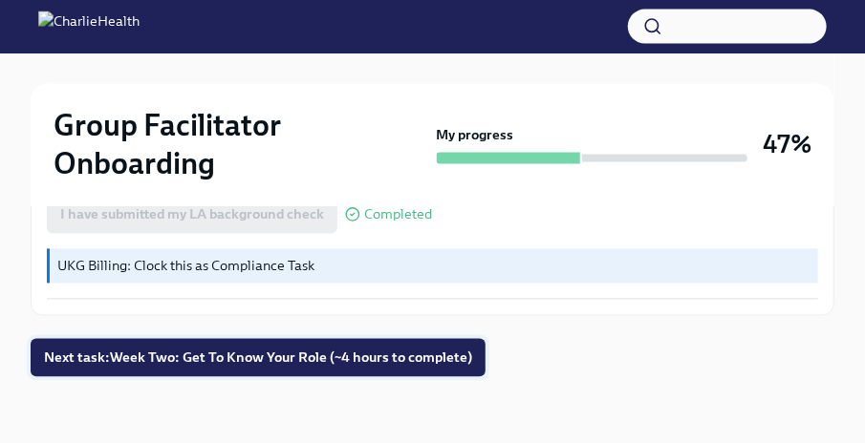
click at [195, 356] on span "Next task : Week Two: Get To Know Your Role (~4 hours to complete)" at bounding box center [258, 358] width 428 height 19
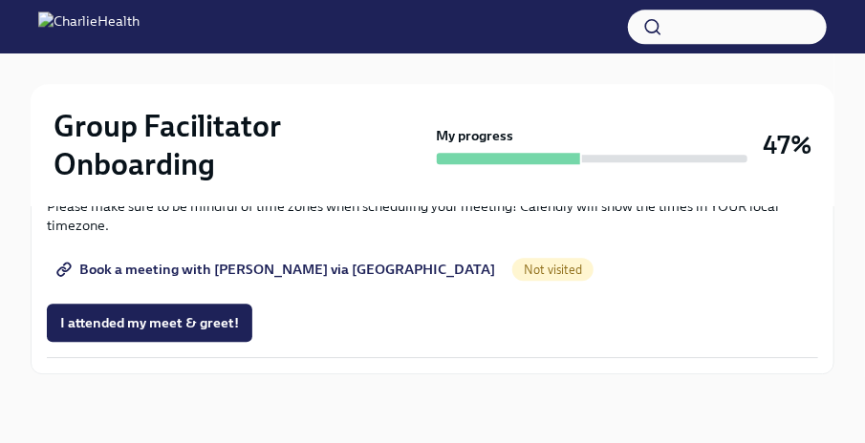
scroll to position [1864, 0]
